Goal: Information Seeking & Learning: Learn about a topic

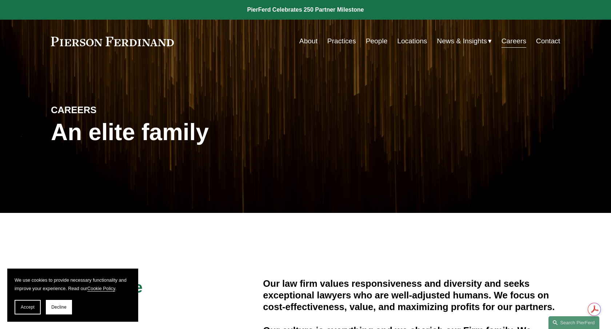
click at [515, 44] on link "Careers" at bounding box center [513, 41] width 25 height 14
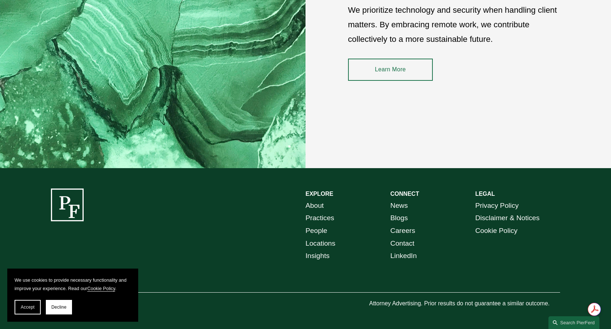
click at [409, 228] on link "Careers" at bounding box center [402, 230] width 25 height 13
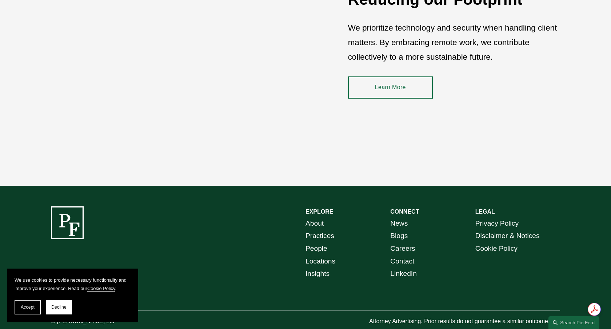
scroll to position [1086, 0]
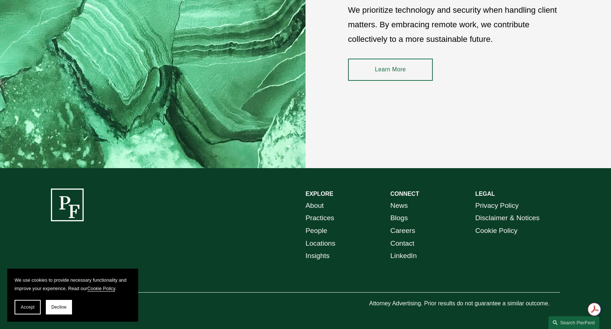
click at [395, 231] on link "Careers" at bounding box center [402, 230] width 25 height 13
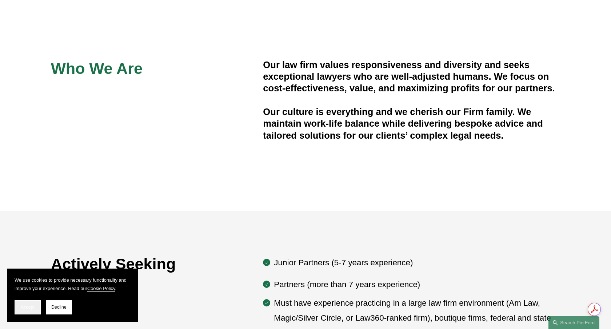
click at [29, 308] on span "Accept" at bounding box center [28, 306] width 14 height 5
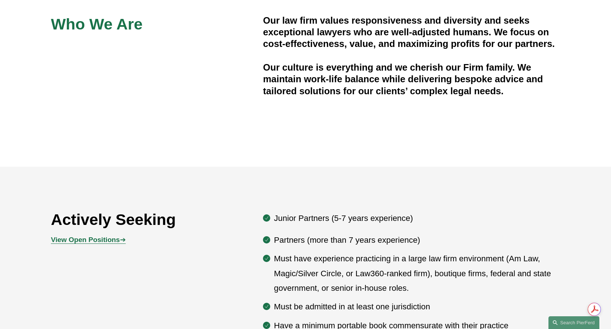
scroll to position [279, 0]
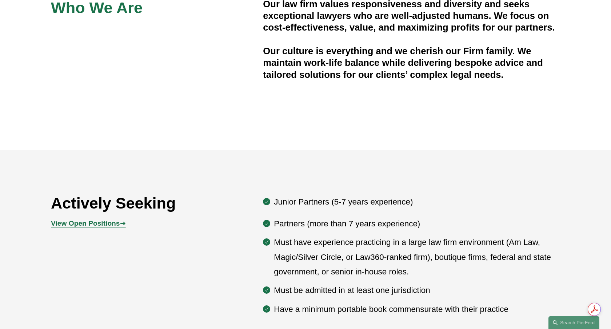
click at [122, 223] on span "View Open Positions ➔" at bounding box center [88, 223] width 75 height 8
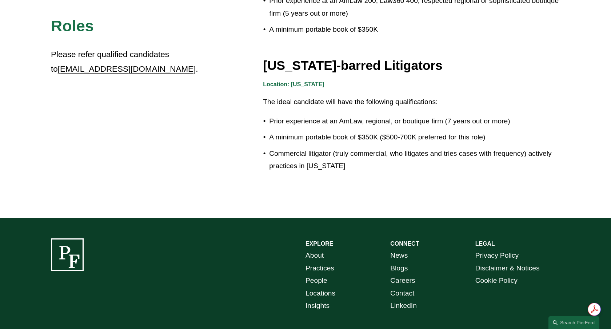
scroll to position [1310, 0]
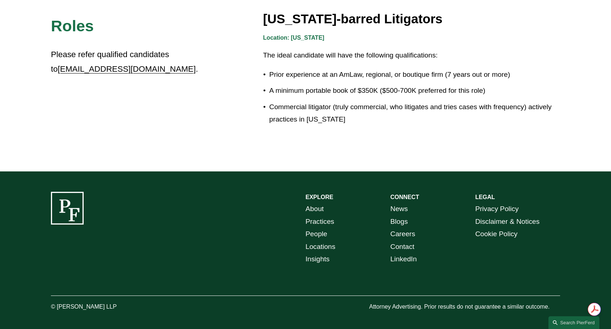
click at [394, 233] on link "Careers" at bounding box center [402, 234] width 25 height 13
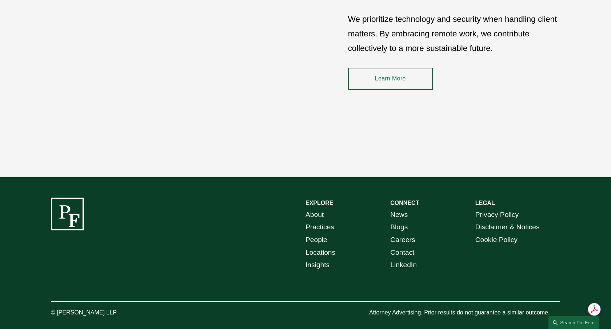
scroll to position [1086, 0]
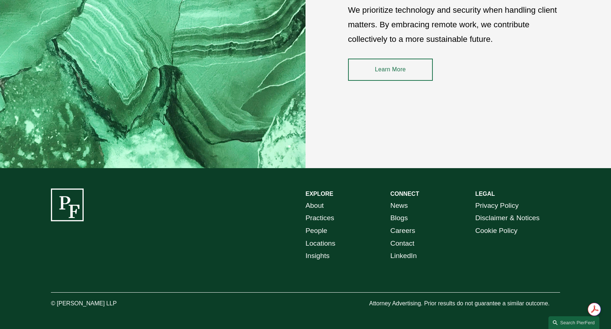
click at [330, 243] on link "Locations" at bounding box center [320, 243] width 30 height 13
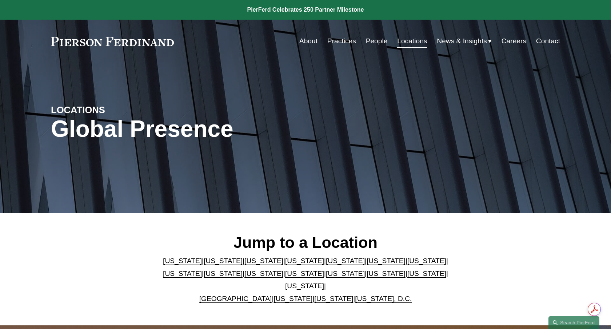
click at [367, 264] on link "Georgia" at bounding box center [386, 261] width 39 height 8
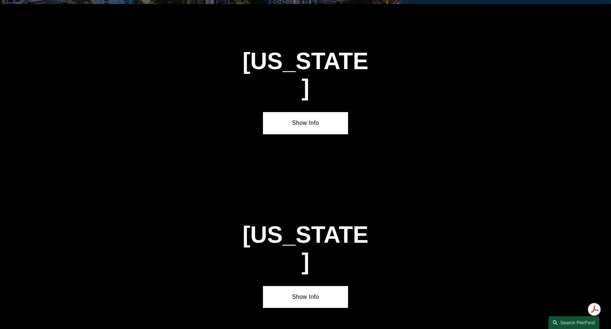
scroll to position [1087, 0]
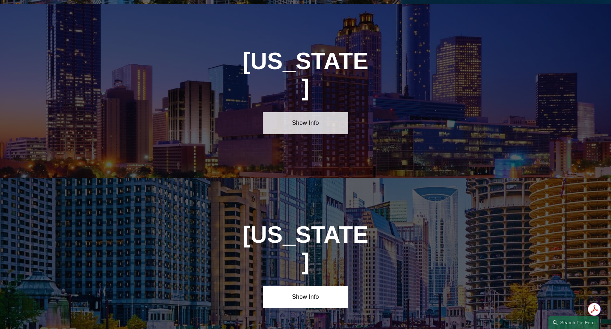
click at [315, 112] on link "Show Info" at bounding box center [305, 123] width 85 height 22
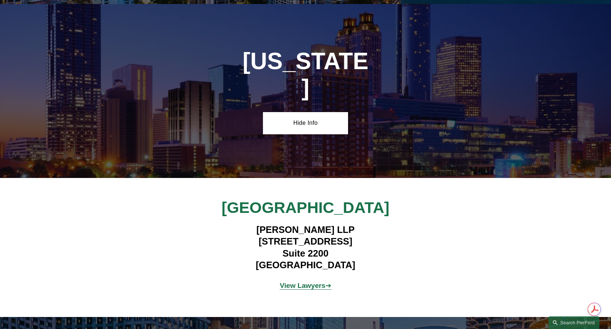
click at [308, 281] on strong "View Lawyers" at bounding box center [303, 285] width 46 height 8
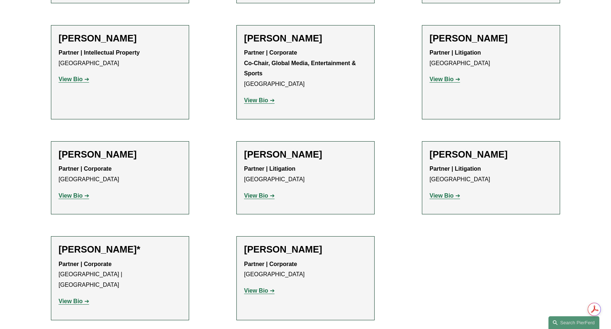
scroll to position [1064, 0]
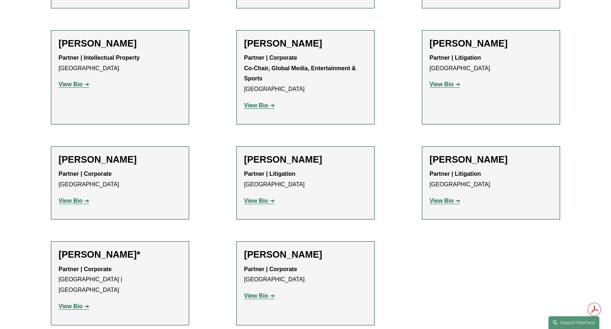
click at [76, 303] on strong "View Bio" at bounding box center [71, 306] width 24 height 6
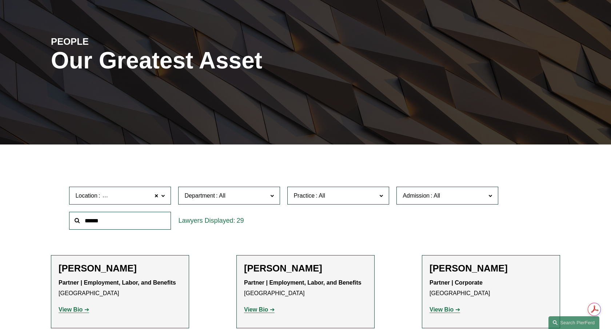
scroll to position [0, 0]
click at [383, 197] on label "Practice" at bounding box center [338, 196] width 102 height 18
click at [418, 200] on span "Admission" at bounding box center [444, 196] width 83 height 10
click at [241, 194] on span "Department" at bounding box center [225, 196] width 83 height 10
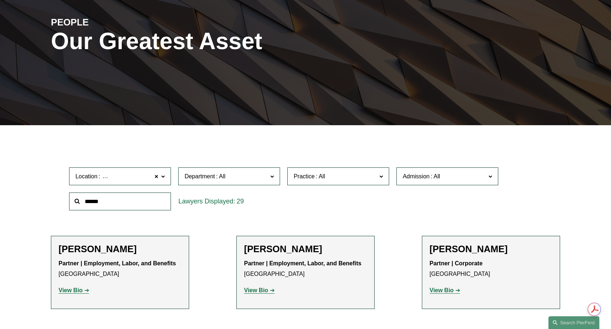
scroll to position [88, 0]
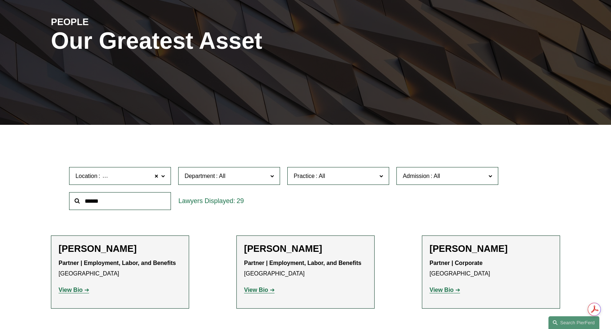
click at [0, 0] on link "Employment, Labor, and Benefits" at bounding box center [0, 0] width 0 height 0
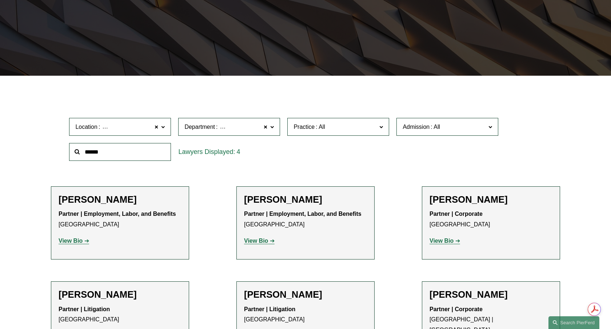
scroll to position [139, 0]
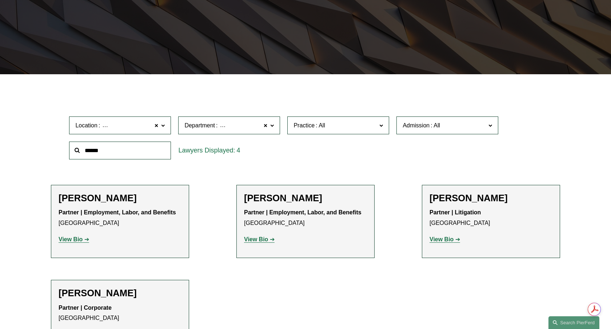
click at [161, 125] on span at bounding box center [163, 124] width 4 height 9
click at [208, 128] on span "Department" at bounding box center [199, 125] width 31 height 6
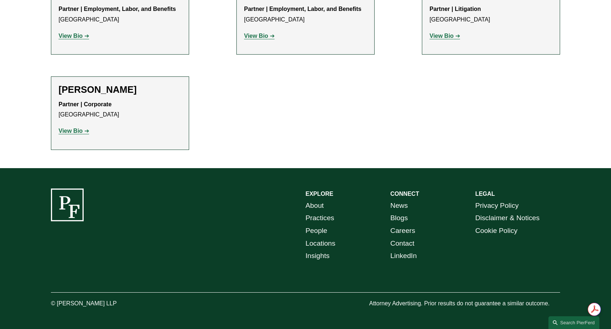
scroll to position [0, 0]
click at [395, 231] on link "Careers" at bounding box center [402, 230] width 25 height 13
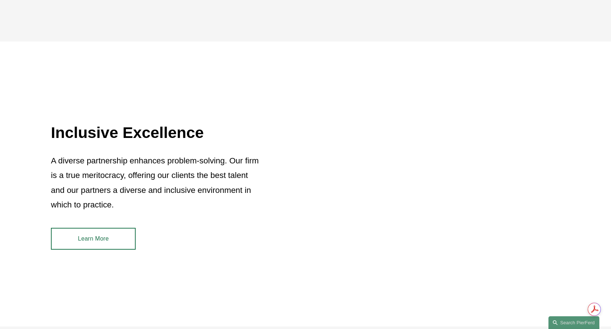
scroll to position [645, 0]
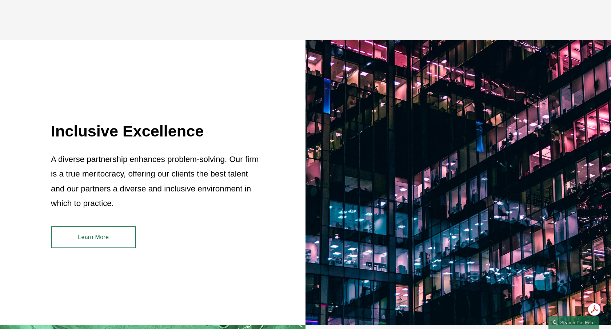
click at [127, 237] on link "Learn More" at bounding box center [93, 237] width 85 height 22
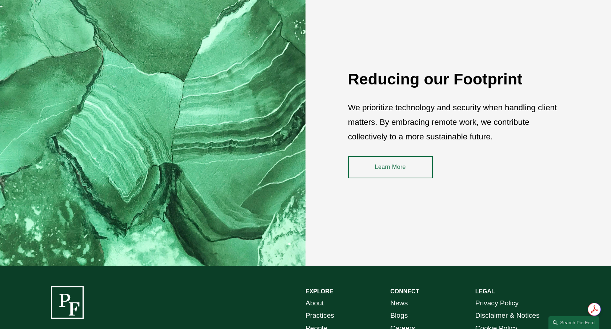
scroll to position [0, 0]
click at [394, 173] on link "Learn More" at bounding box center [390, 167] width 85 height 22
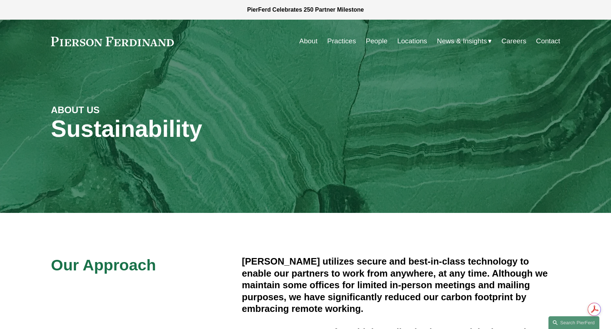
click at [513, 44] on link "Careers" at bounding box center [513, 41] width 25 height 14
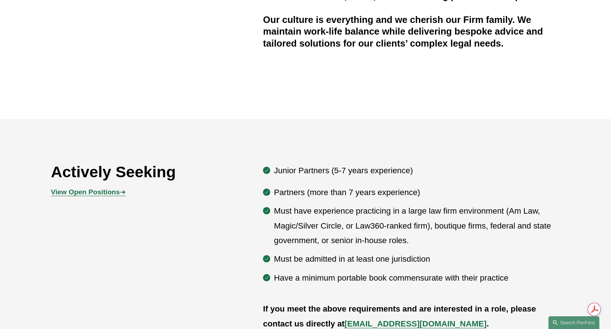
click at [112, 192] on strong "View Open Positions" at bounding box center [85, 192] width 69 height 8
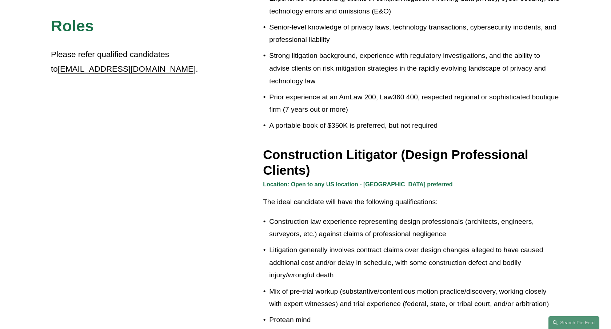
scroll to position [319, 0]
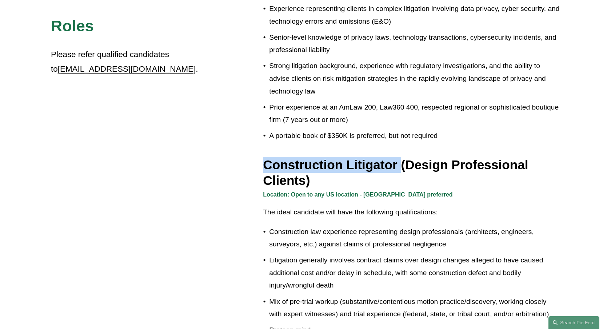
drag, startPoint x: 264, startPoint y: 159, endPoint x: 399, endPoint y: 164, distance: 134.6
click at [399, 164] on h3 "Construction Litigator (Design Professional Clients)" at bounding box center [411, 173] width 297 height 32
copy h3 "Construction Litigator"
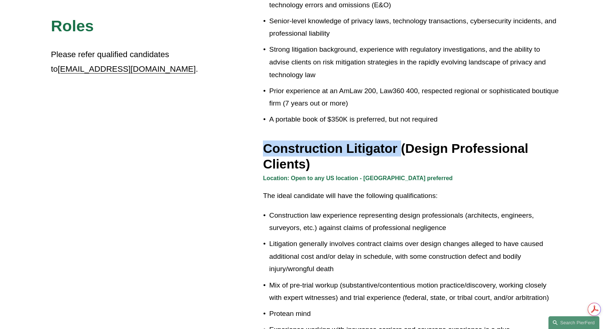
scroll to position [0, 0]
click at [556, 320] on link "Search this site" at bounding box center [573, 322] width 51 height 13
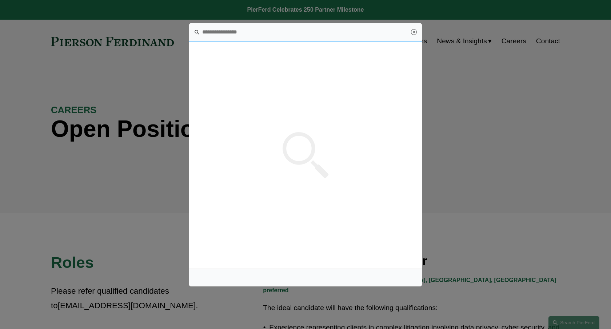
click at [332, 25] on input "Search this site" at bounding box center [305, 32] width 233 height 18
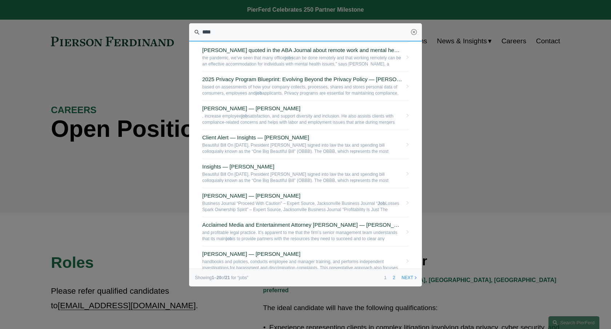
scroll to position [179, 0]
drag, startPoint x: 267, startPoint y: 34, endPoint x: 209, endPoint y: 26, distance: 58.7
click at [209, 26] on input "****" at bounding box center [305, 32] width 233 height 18
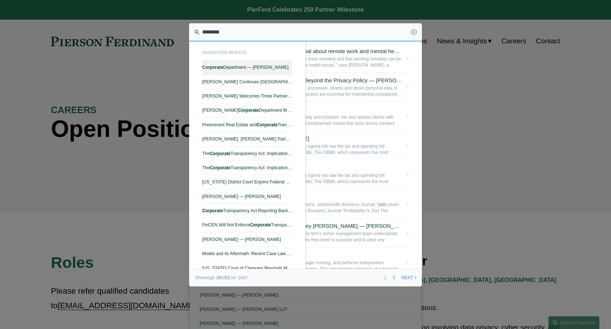
click at [217, 72] on link "Corporate Department — Pierson Ferdinand LLP" at bounding box center [247, 67] width 90 height 14
type input "********"
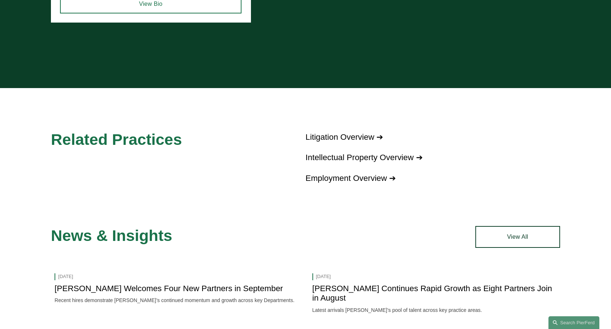
scroll to position [821, 0]
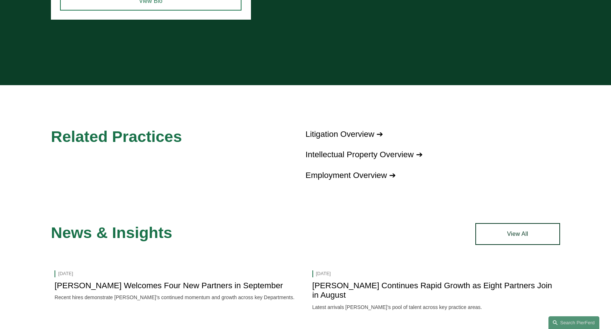
click at [316, 171] on link "Employment Overview ➔" at bounding box center [350, 175] width 90 height 9
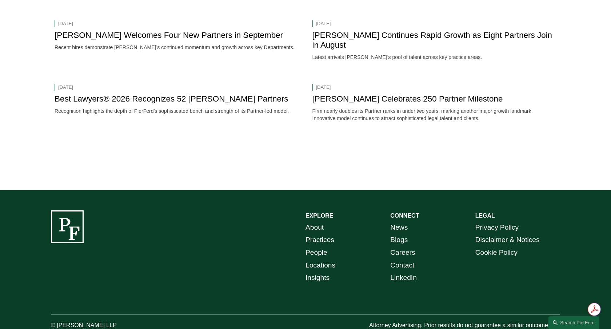
click at [321, 221] on link "About" at bounding box center [314, 227] width 18 height 13
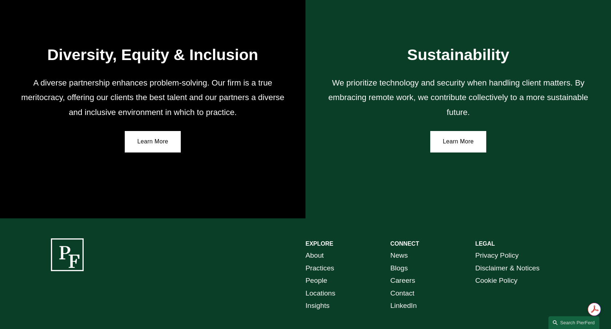
scroll to position [1257, 0]
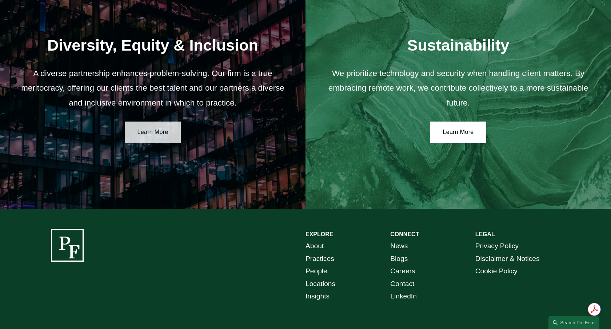
click at [155, 140] on link "Learn More" at bounding box center [153, 132] width 56 height 22
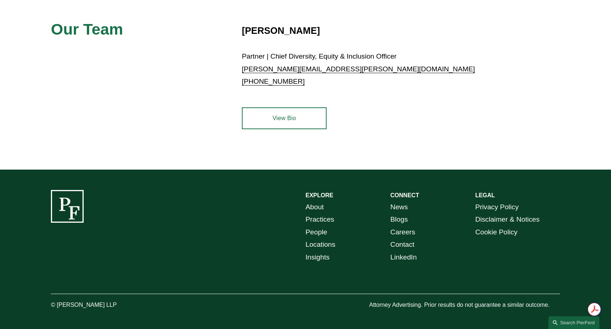
scroll to position [343, 0]
click at [398, 210] on link "News" at bounding box center [398, 206] width 17 height 13
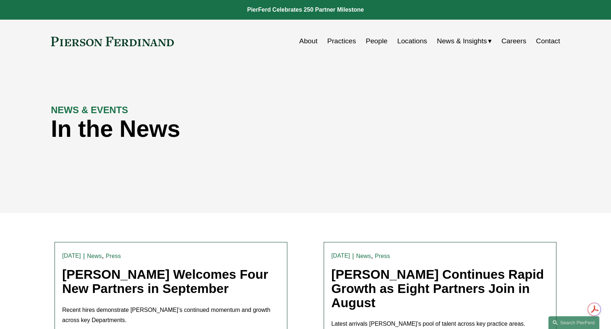
click at [513, 40] on link "Careers" at bounding box center [513, 41] width 25 height 14
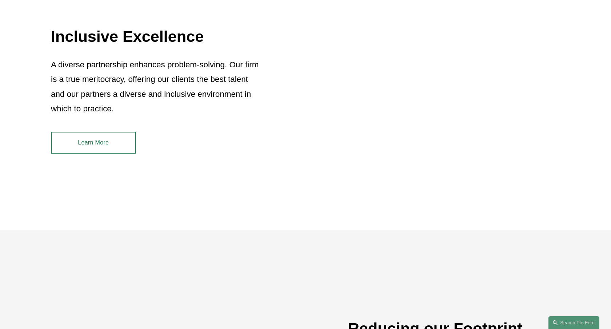
scroll to position [766, 0]
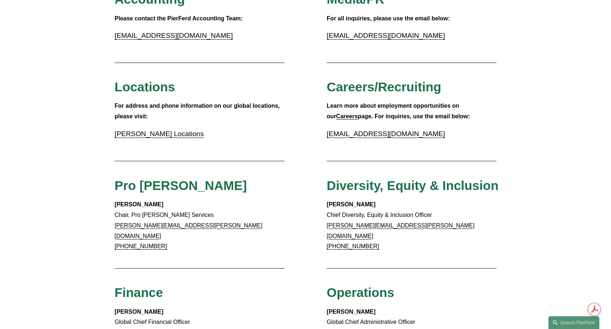
scroll to position [194, 0]
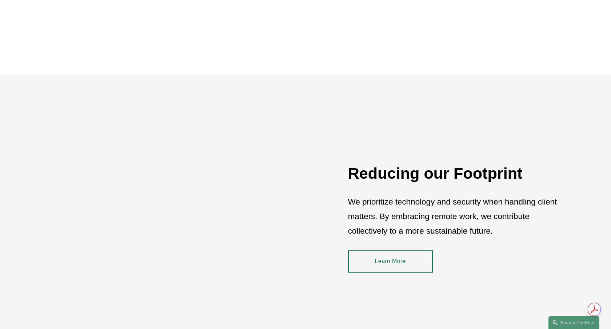
scroll to position [895, 0]
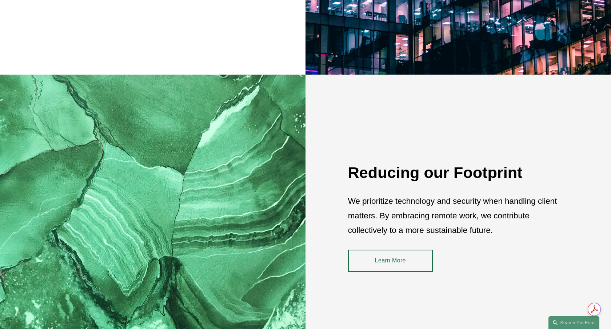
click at [373, 259] on link "Learn More" at bounding box center [390, 260] width 85 height 22
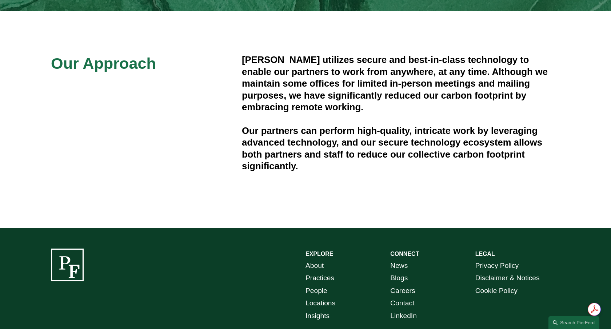
scroll to position [209, 0]
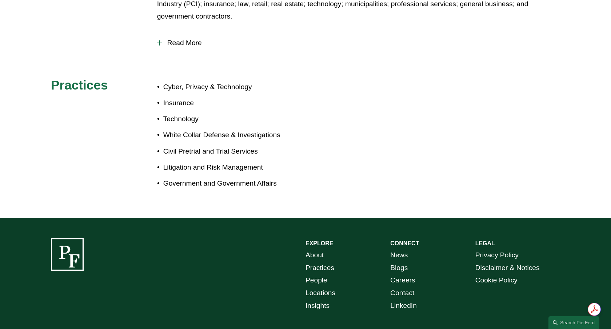
scroll to position [479, 0]
